Goal: Task Accomplishment & Management: Use online tool/utility

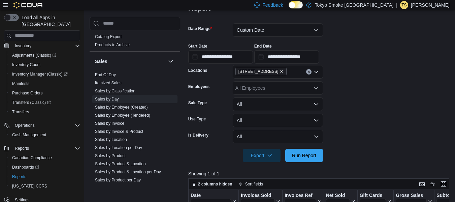
scroll to position [91, 0]
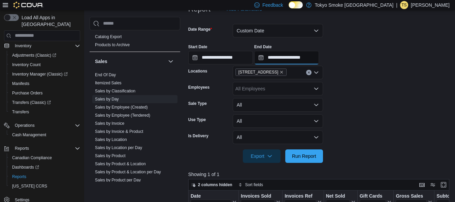
click at [292, 59] on input "**********" at bounding box center [286, 57] width 65 height 13
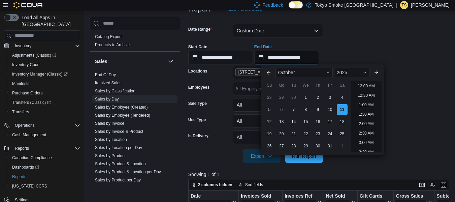
scroll to position [382, 0]
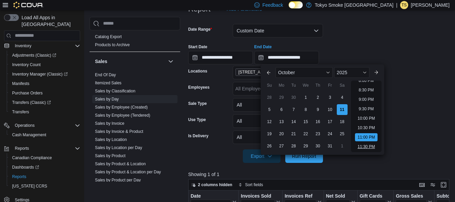
click at [365, 148] on li "11:30 PM" at bounding box center [366, 146] width 23 height 8
type input "**********"
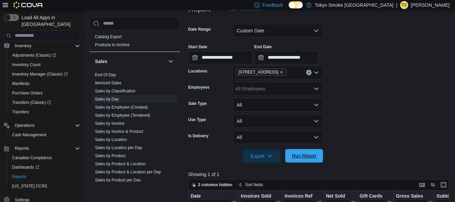
click at [315, 153] on span "Run Report" at bounding box center [304, 155] width 24 height 7
click at [304, 154] on span "Run Report" at bounding box center [304, 155] width 24 height 7
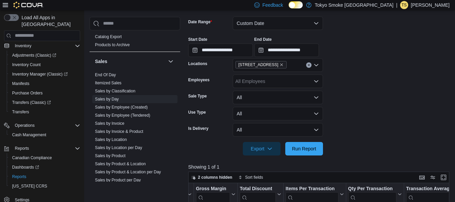
scroll to position [98, 0]
click at [135, 123] on span "Sales by Invoice" at bounding box center [134, 123] width 85 height 8
click at [120, 126] on span "Sales by Invoice" at bounding box center [109, 122] width 29 height 5
click at [117, 125] on link "Sales by Invoice" at bounding box center [109, 123] width 29 height 5
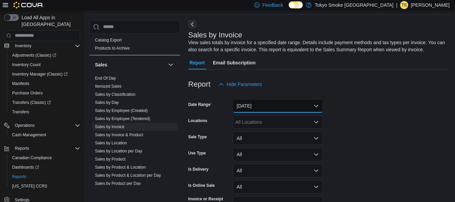
click at [268, 103] on button "[DATE]" at bounding box center [278, 105] width 90 height 13
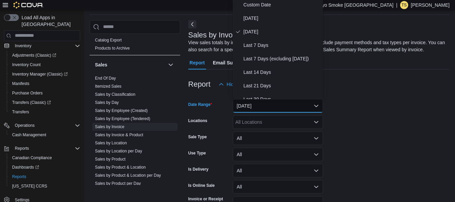
scroll to position [21, 0]
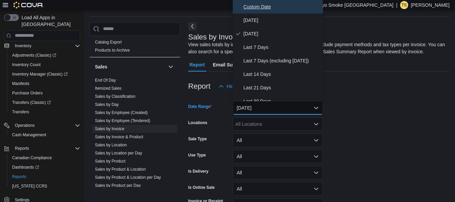
click at [258, 10] on span "Custom Date" at bounding box center [281, 7] width 77 height 8
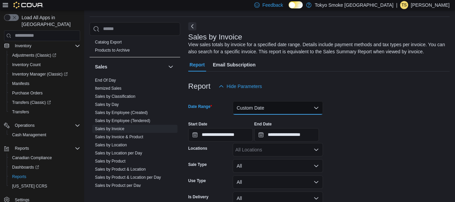
click at [251, 112] on button "Custom Date" at bounding box center [278, 107] width 90 height 13
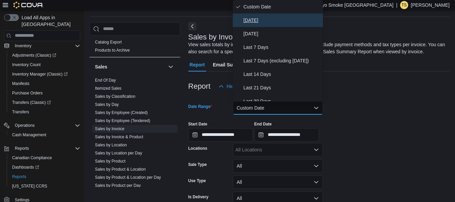
click at [259, 24] on button "[DATE]" at bounding box center [278, 19] width 90 height 13
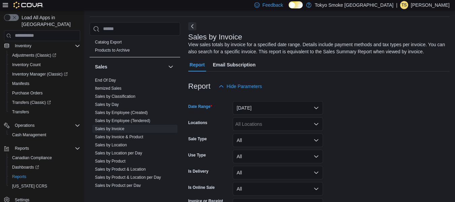
click at [287, 126] on div "All Locations" at bounding box center [278, 123] width 90 height 13
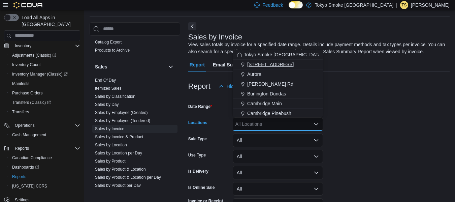
click at [258, 66] on span "[STREET_ADDRESS]" at bounding box center [270, 64] width 46 height 7
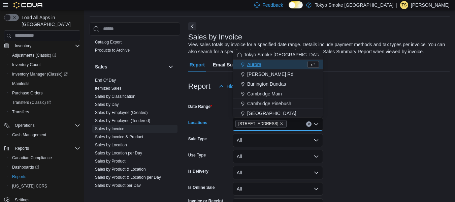
click at [341, 120] on form "Date Range [DATE] Locations [STREET_ADDRESS] Selected. [STREET_ADDRESS] Press B…" at bounding box center [318, 161] width 261 height 137
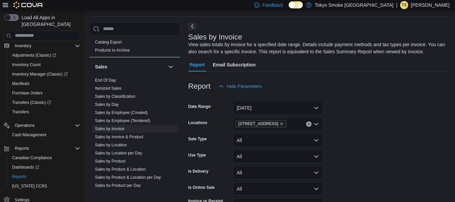
scroll to position [63, 0]
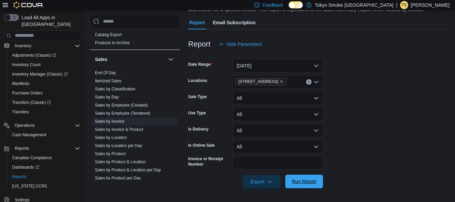
click at [302, 176] on span "Run Report" at bounding box center [304, 180] width 30 height 13
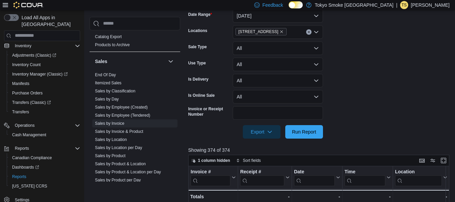
scroll to position [115, 0]
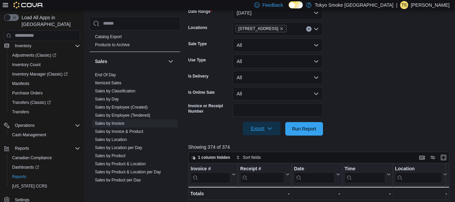
click at [272, 132] on span "Export" at bounding box center [262, 127] width 30 height 13
click at [259, 142] on span "Export to Excel" at bounding box center [262, 141] width 30 height 5
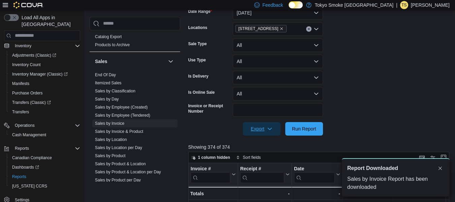
scroll to position [0, 0]
